Goal: Contribute content: Add original content to the website for others to see

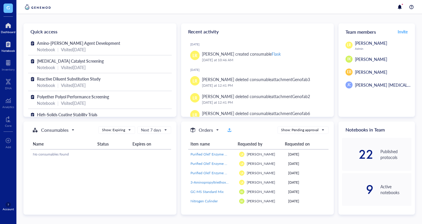
click at [4, 41] on div at bounding box center [7, 44] width 13 height 9
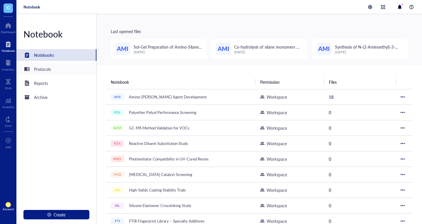
click at [87, 72] on div "Protocols" at bounding box center [56, 69] width 80 height 12
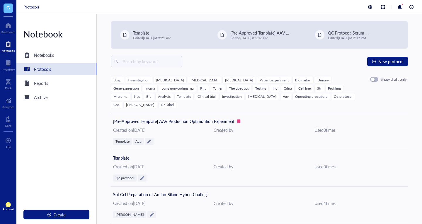
click at [384, 57] on div "New protocol" at bounding box center [260, 62] width 298 height 12
click at [383, 59] on span "New protocol" at bounding box center [391, 61] width 25 height 5
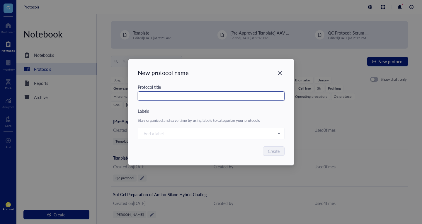
click at [247, 95] on input "text" at bounding box center [211, 96] width 147 height 9
type input "test"
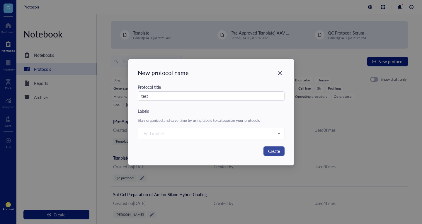
click at [272, 148] on span "Create" at bounding box center [274, 151] width 12 height 6
